Goal: Navigation & Orientation: Find specific page/section

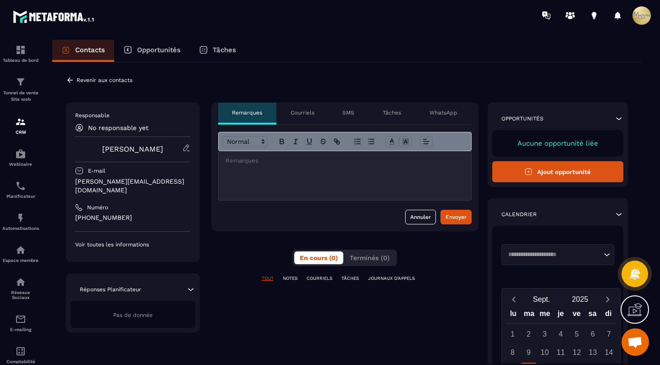
click at [169, 51] on p "Opportunités" at bounding box center [159, 50] width 44 height 8
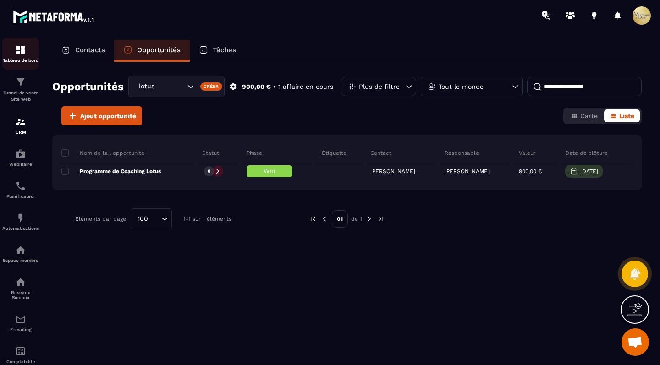
click at [17, 61] on p "Tableau de bord" at bounding box center [20, 60] width 37 height 5
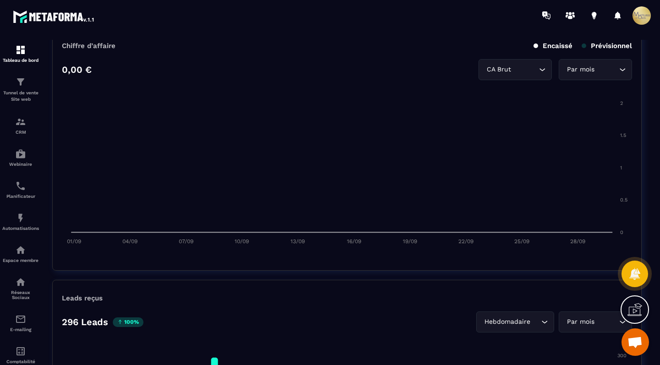
scroll to position [518, 0]
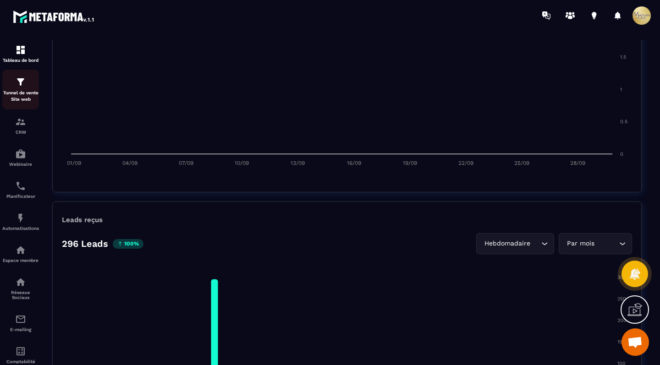
click at [8, 91] on p "Tunnel de vente Site web" at bounding box center [20, 96] width 37 height 13
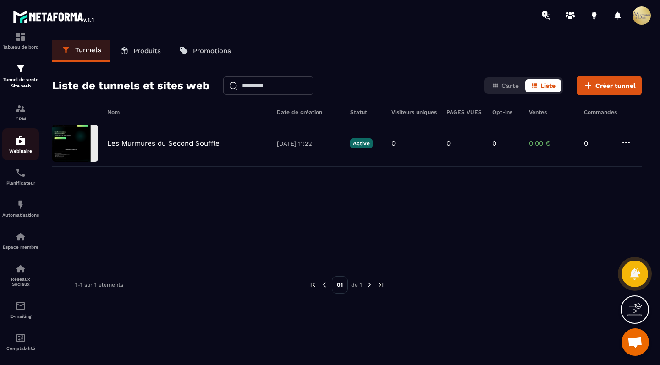
scroll to position [53, 0]
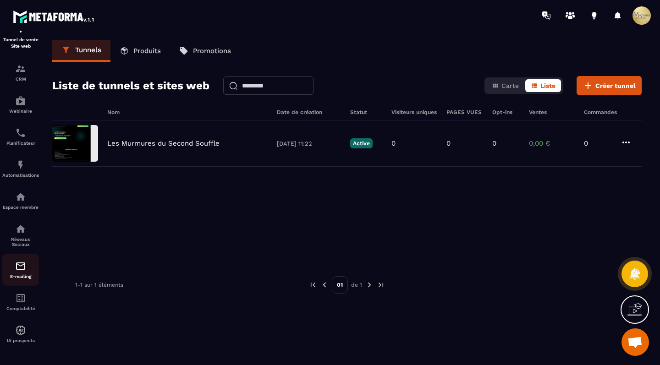
click at [20, 265] on img at bounding box center [20, 266] width 11 height 11
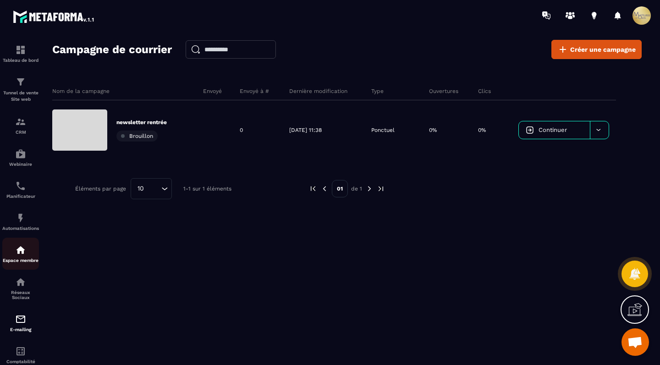
scroll to position [53, 0]
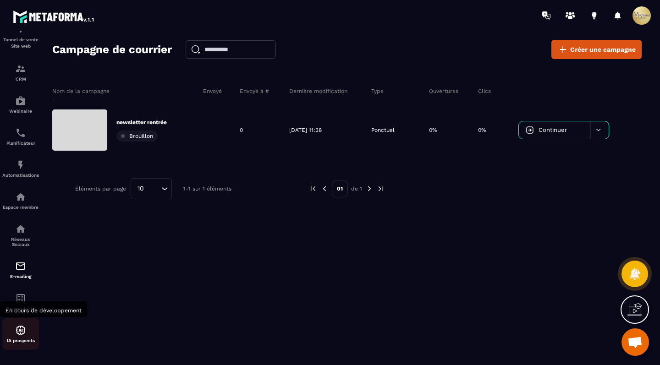
click at [20, 333] on img at bounding box center [20, 330] width 11 height 11
click at [20, 331] on img at bounding box center [20, 330] width 11 height 11
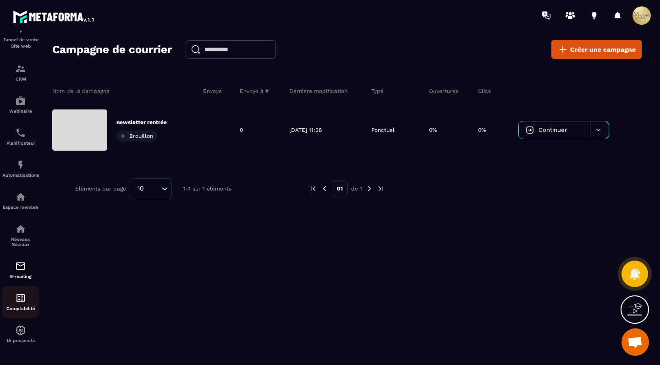
click at [19, 310] on p "Comptabilité" at bounding box center [20, 308] width 37 height 5
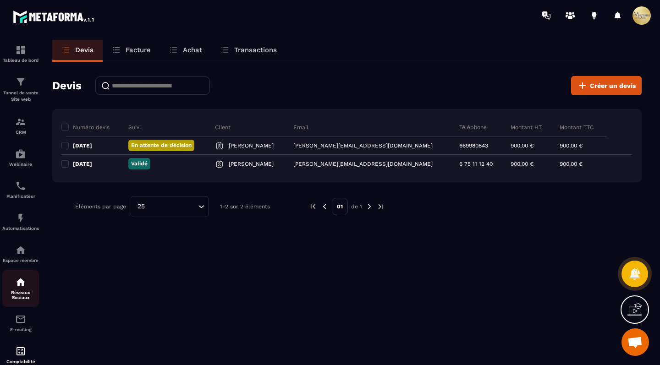
click at [15, 282] on img at bounding box center [20, 282] width 11 height 11
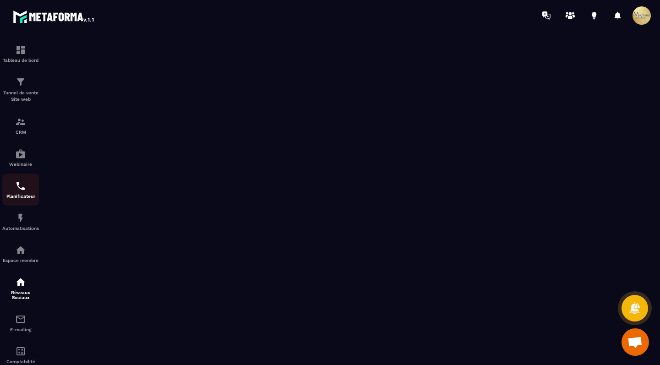
click at [13, 194] on p "Planificateur" at bounding box center [20, 196] width 37 height 5
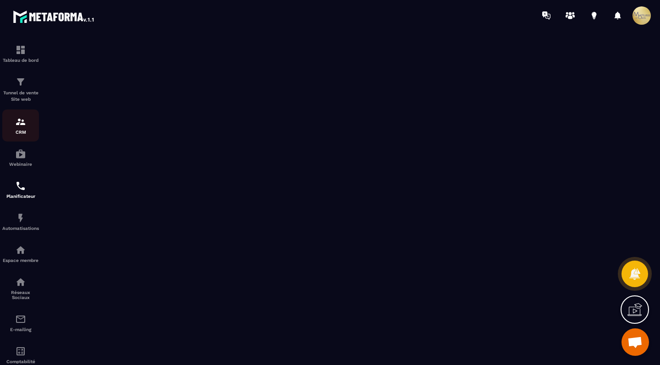
click at [18, 138] on link "CRM" at bounding box center [20, 125] width 37 height 32
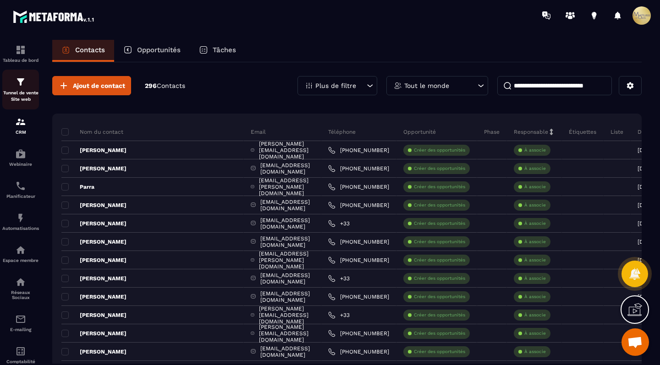
click at [21, 96] on p "Tunnel de vente Site web" at bounding box center [20, 96] width 37 height 13
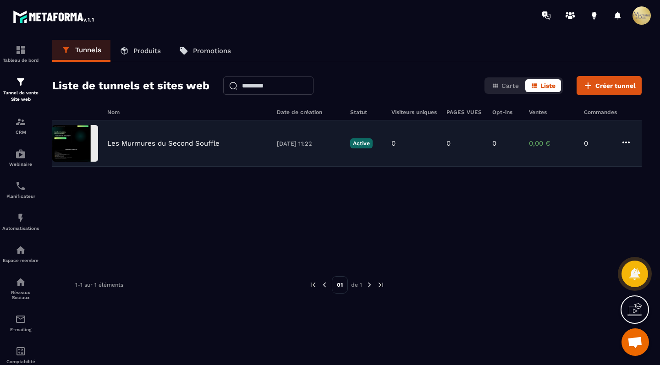
click at [117, 146] on p "Les Murmures du Second Souffle" at bounding box center [163, 143] width 112 height 8
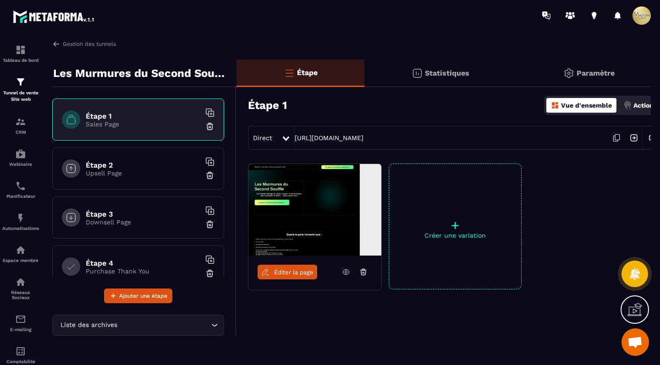
click at [288, 195] on img at bounding box center [314, 210] width 133 height 92
click at [294, 269] on span "Éditer la page" at bounding box center [293, 272] width 39 height 7
